Goal: Information Seeking & Learning: Learn about a topic

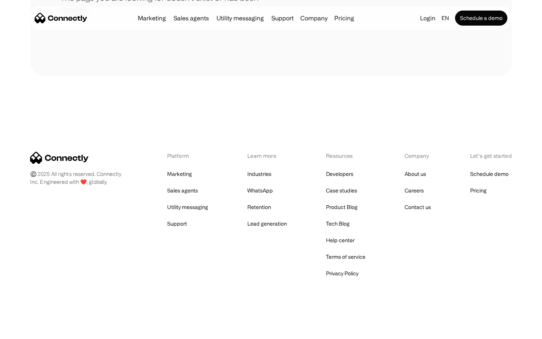
scroll to position [137, 0]
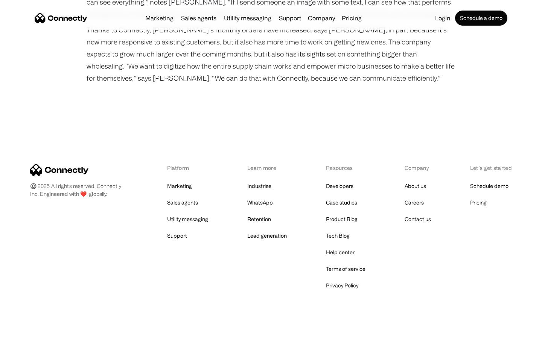
scroll to position [959, 0]
